Goal: Transaction & Acquisition: Purchase product/service

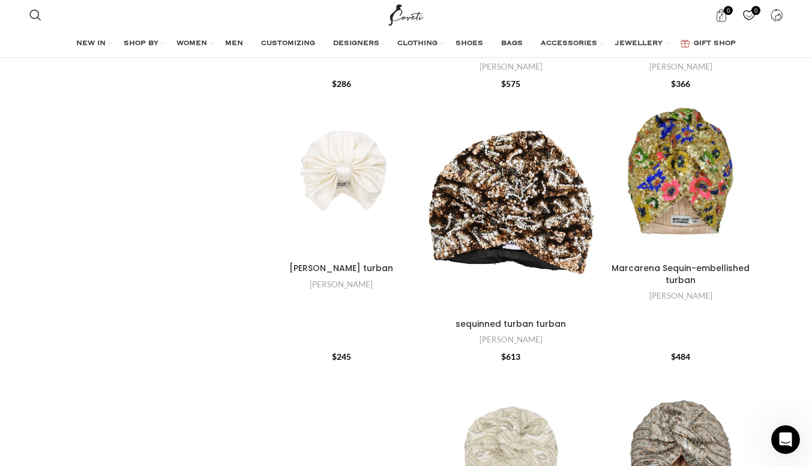
scroll to position [311, 0]
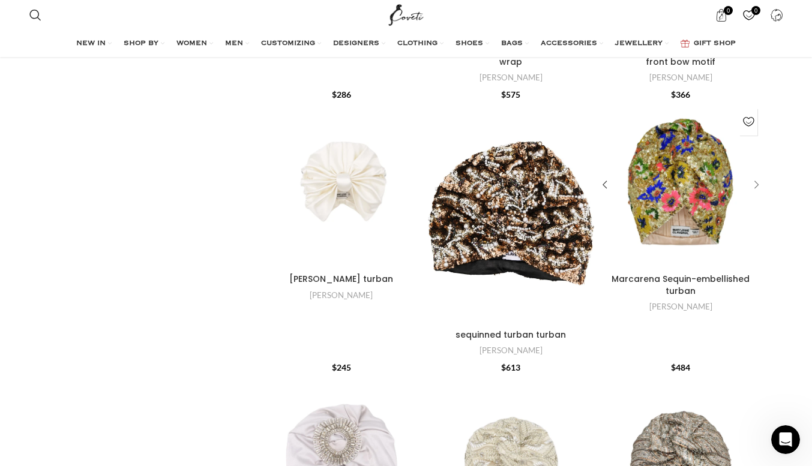
click at [752, 186] on div "Marcarena Sequin-embellished turban" at bounding box center [754, 185] width 18 height 18
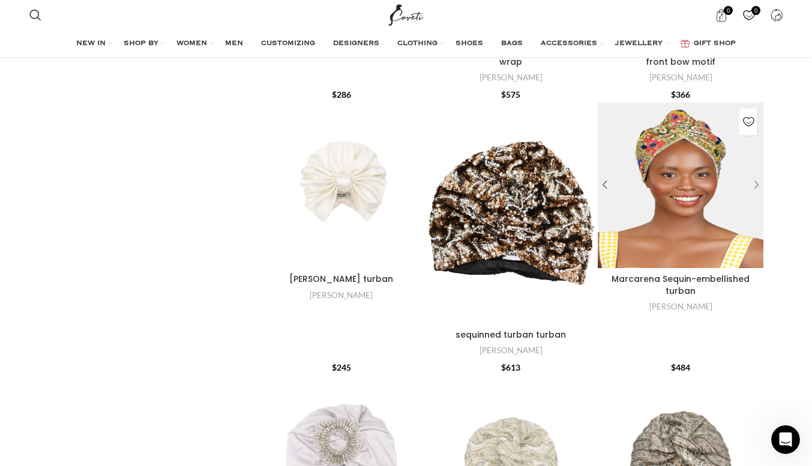
click at [752, 186] on div "Marcarena Sequin-embellished turban" at bounding box center [754, 185] width 18 height 18
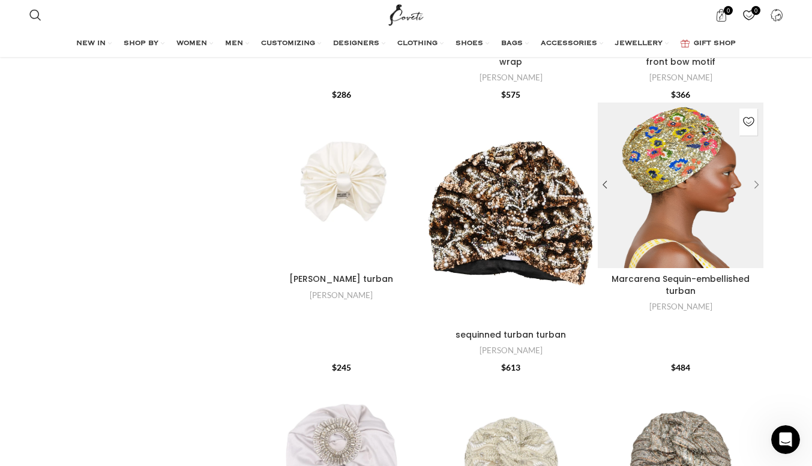
click at [752, 186] on div "Marcarena Sequin-embellished turban" at bounding box center [754, 185] width 18 height 18
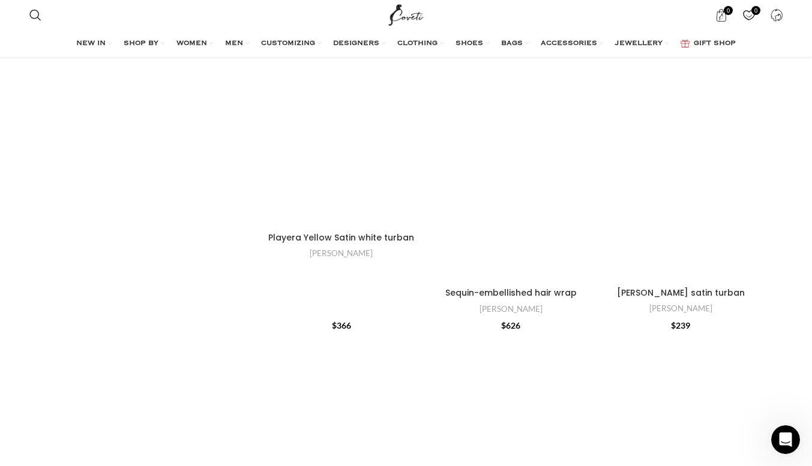
scroll to position [894, 0]
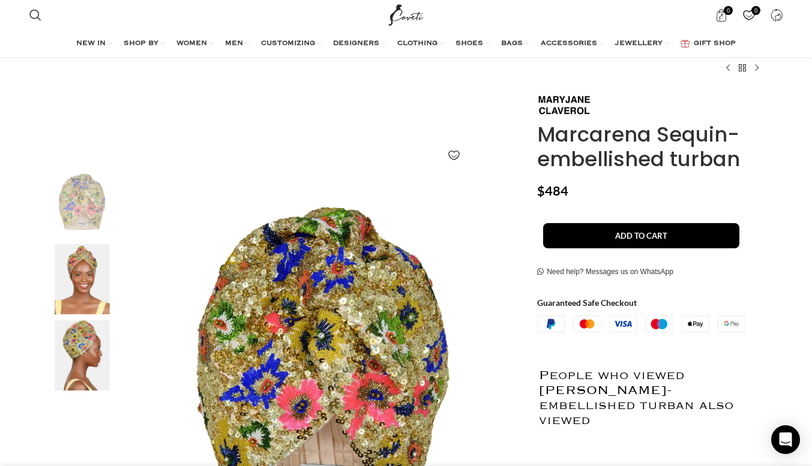
scroll to position [72, 0]
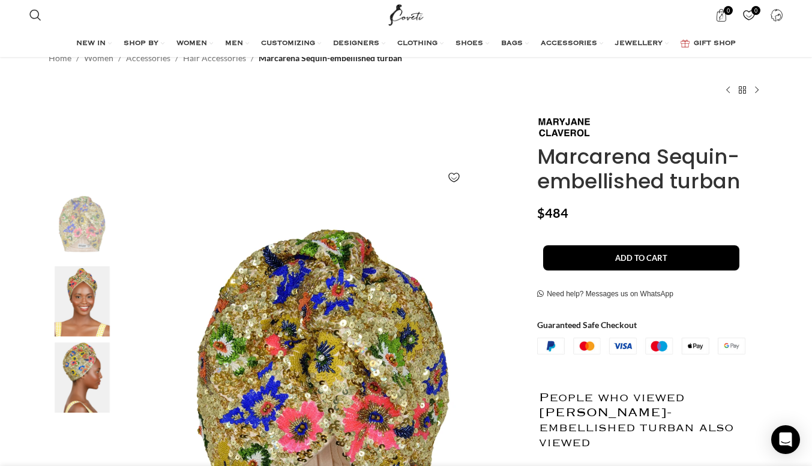
click at [78, 296] on img "2 / 3" at bounding box center [82, 301] width 73 height 70
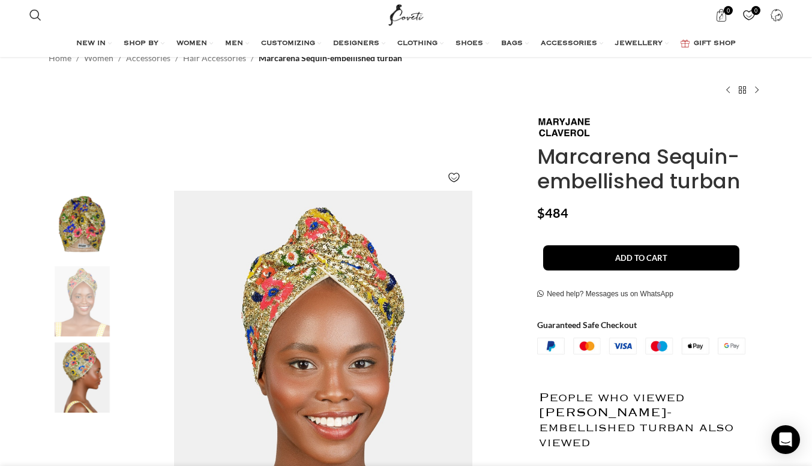
click at [82, 363] on img "3 / 3" at bounding box center [82, 378] width 73 height 70
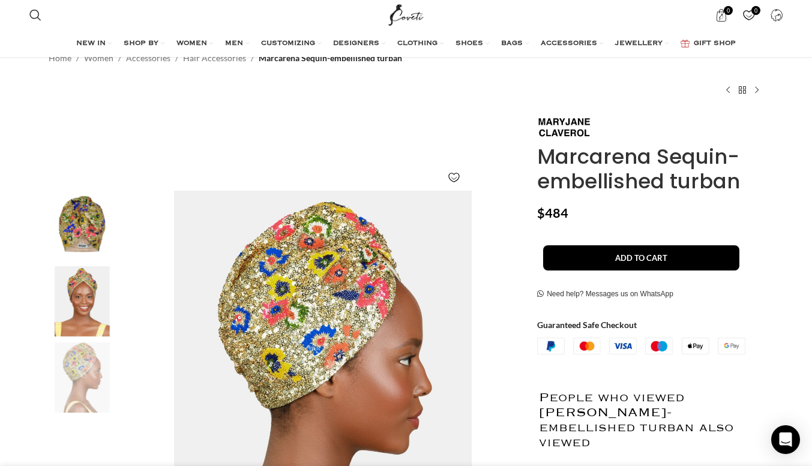
click at [92, 246] on img "1 / 3" at bounding box center [82, 226] width 73 height 70
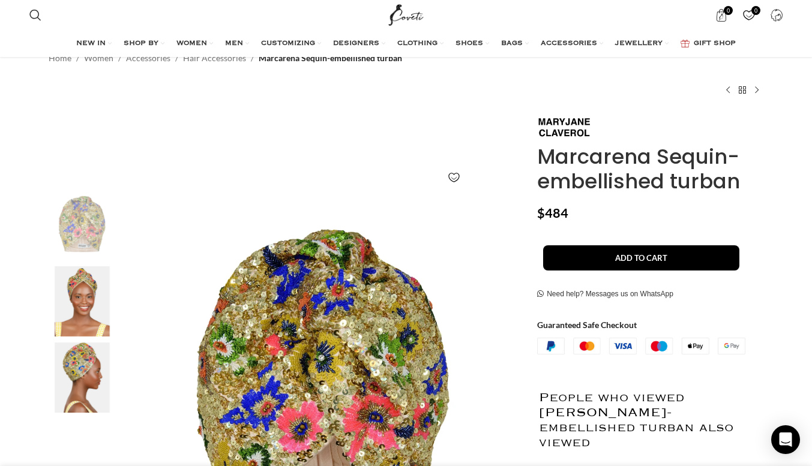
scroll to position [0, 505]
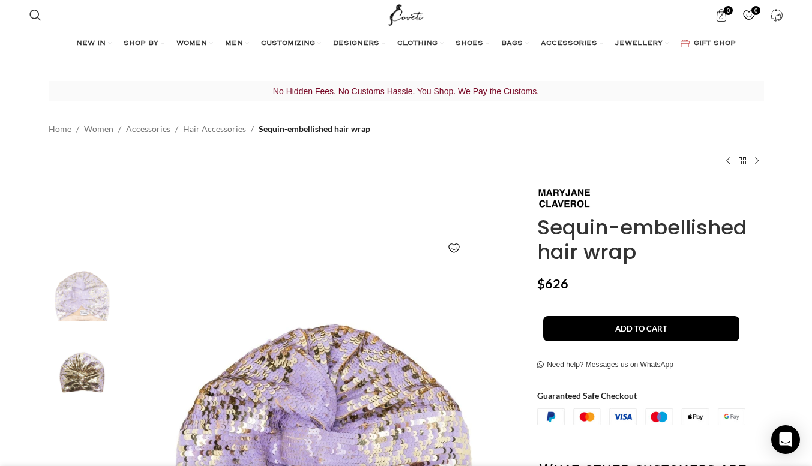
scroll to position [0, 101]
